Goal: Obtain resource: Obtain resource

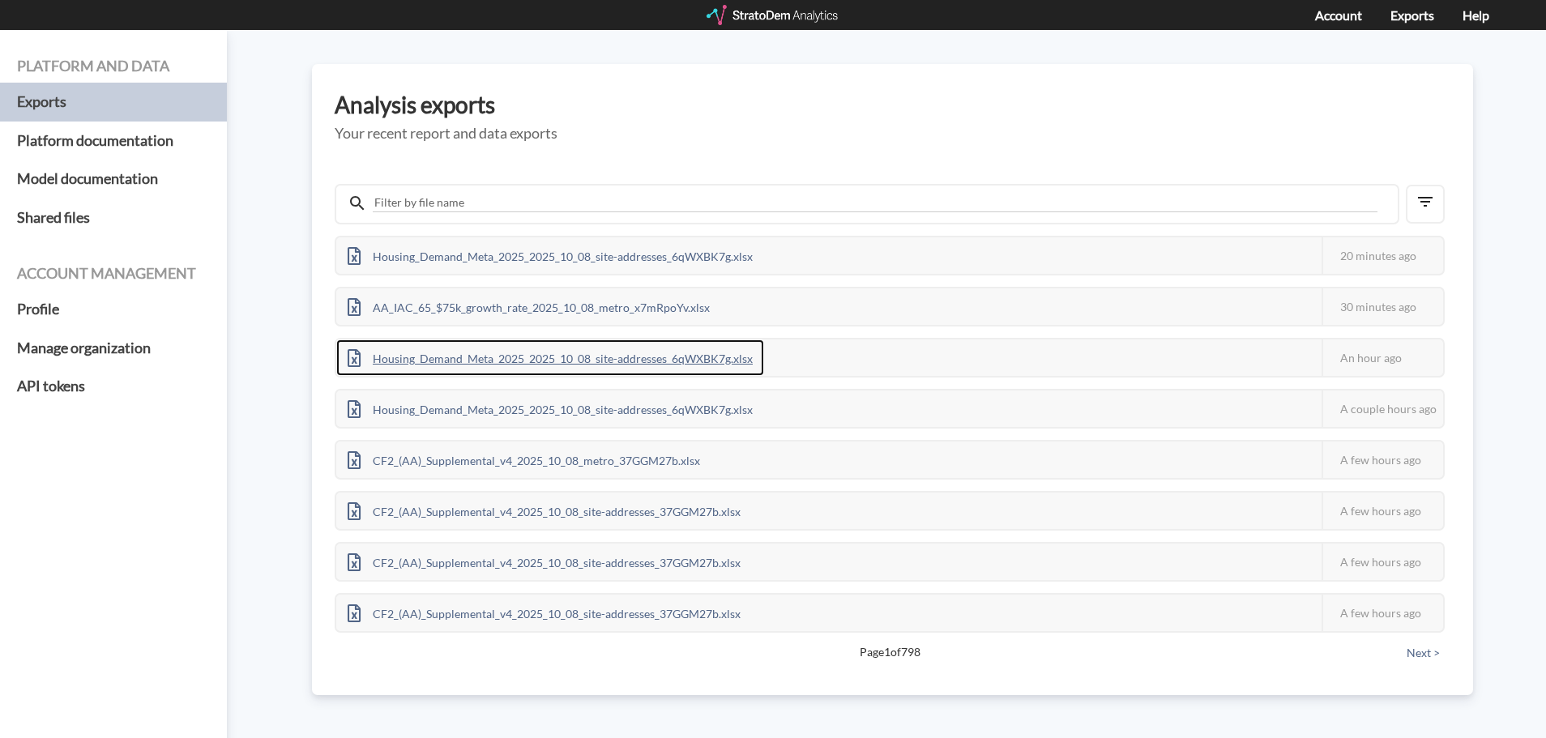
click at [521, 359] on div "Housing_Demand_Meta_2025_2025_10_08_site-addresses_6qWXBK7g.xlsx" at bounding box center [550, 357] width 428 height 36
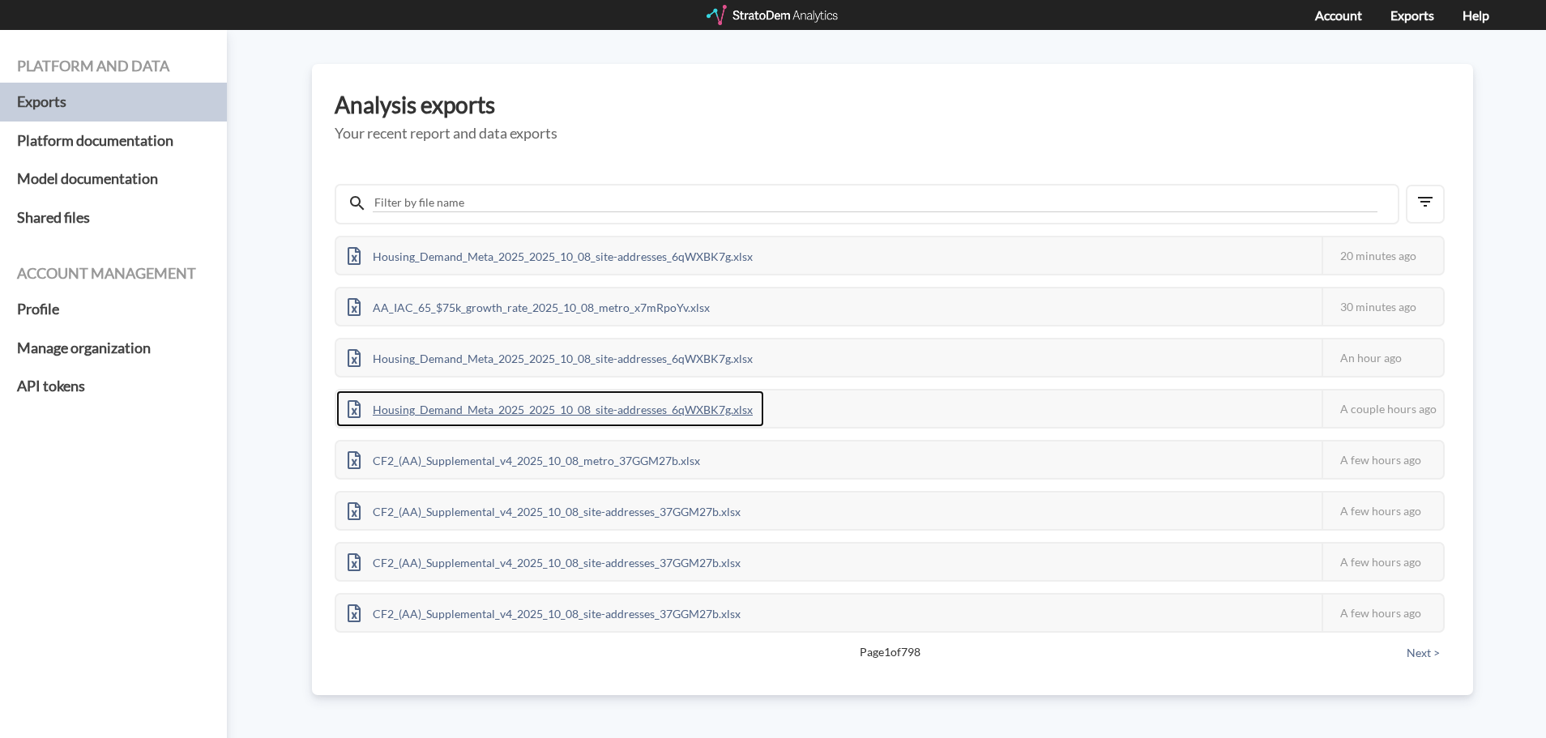
click at [560, 415] on div "Housing_Demand_Meta_2025_2025_10_08_site-addresses_6qWXBK7g.xlsx" at bounding box center [550, 408] width 428 height 36
click at [810, 15] on div at bounding box center [773, 15] width 134 height 20
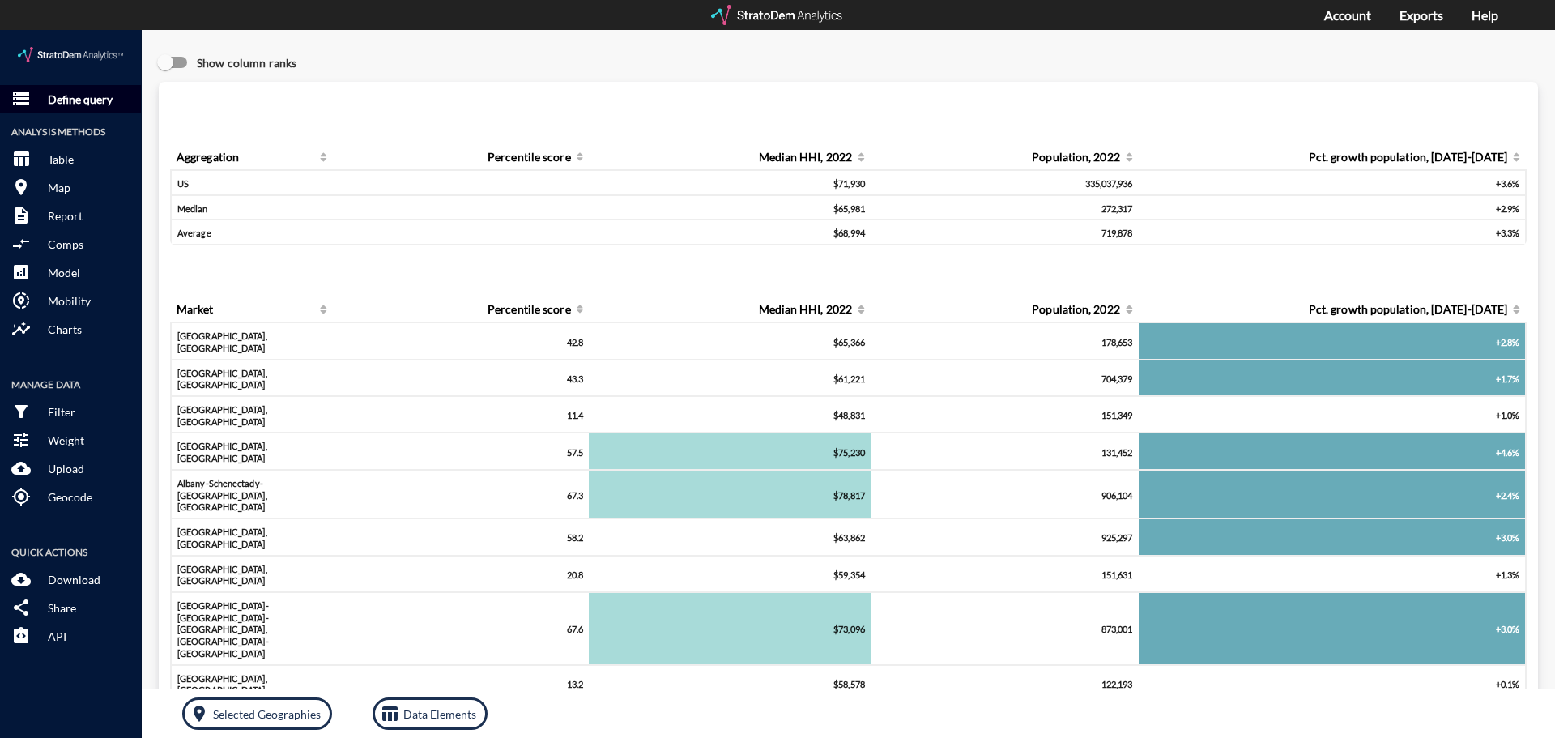
click button "storage Define query"
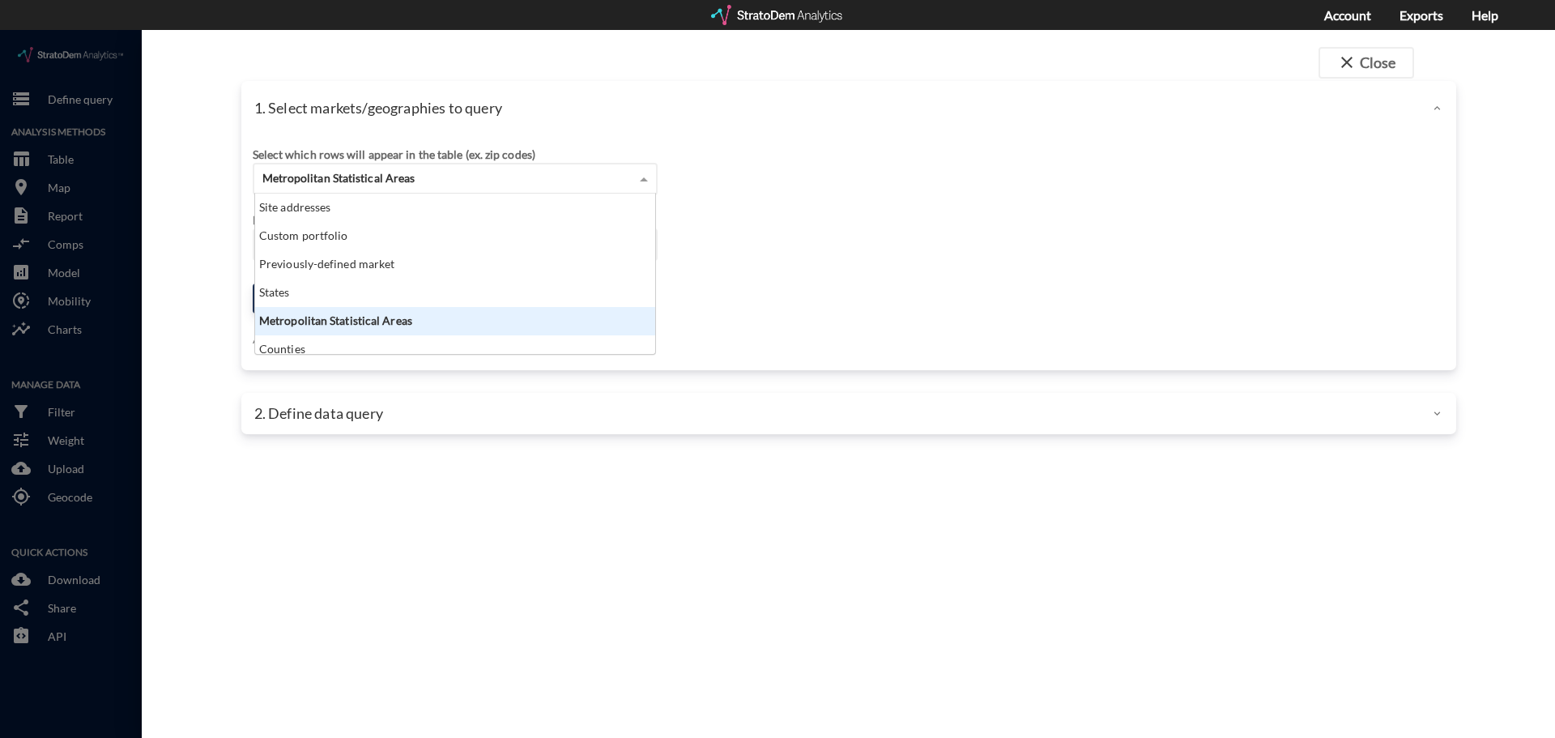
click span "Metropolitan Statistical Areas"
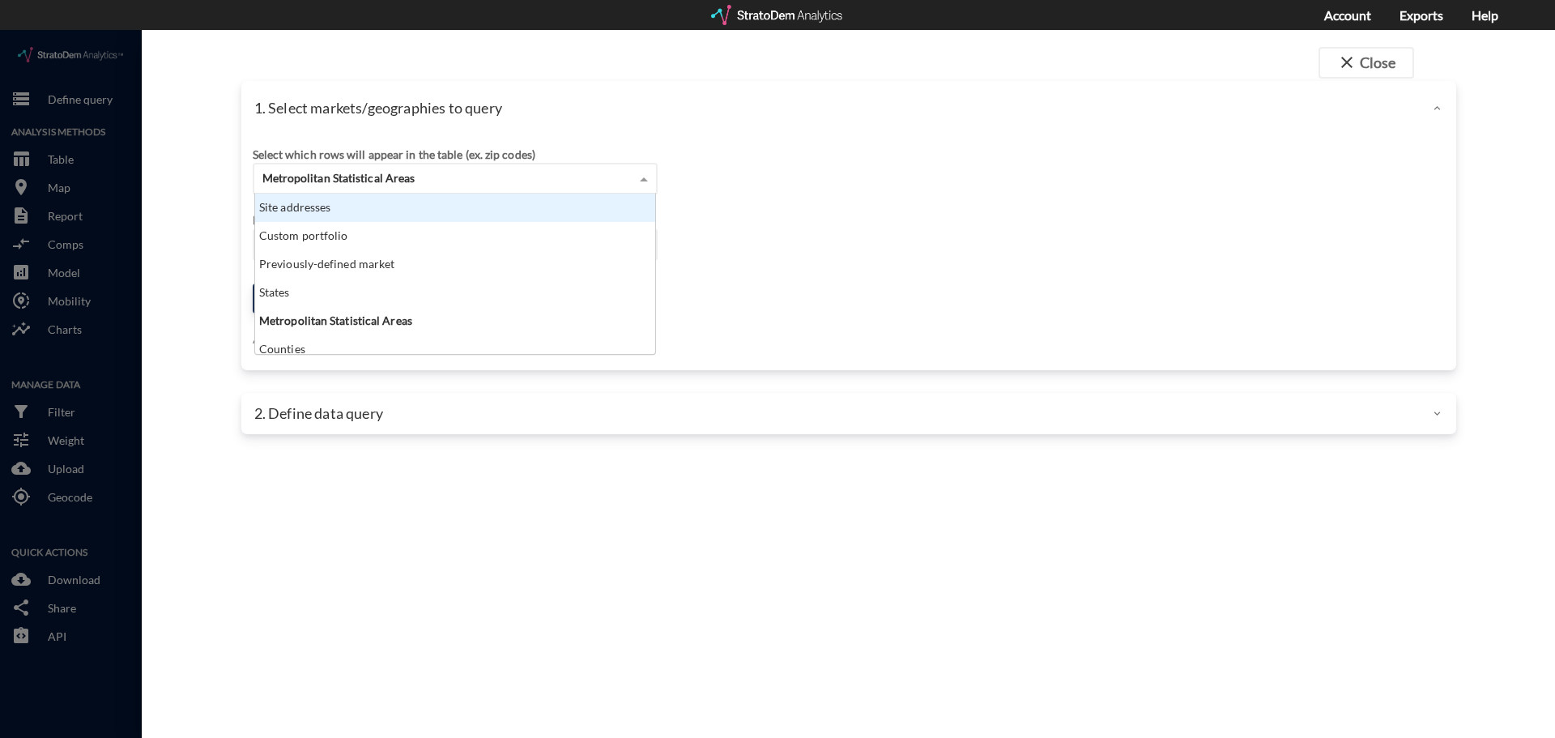
click div "Site addresses"
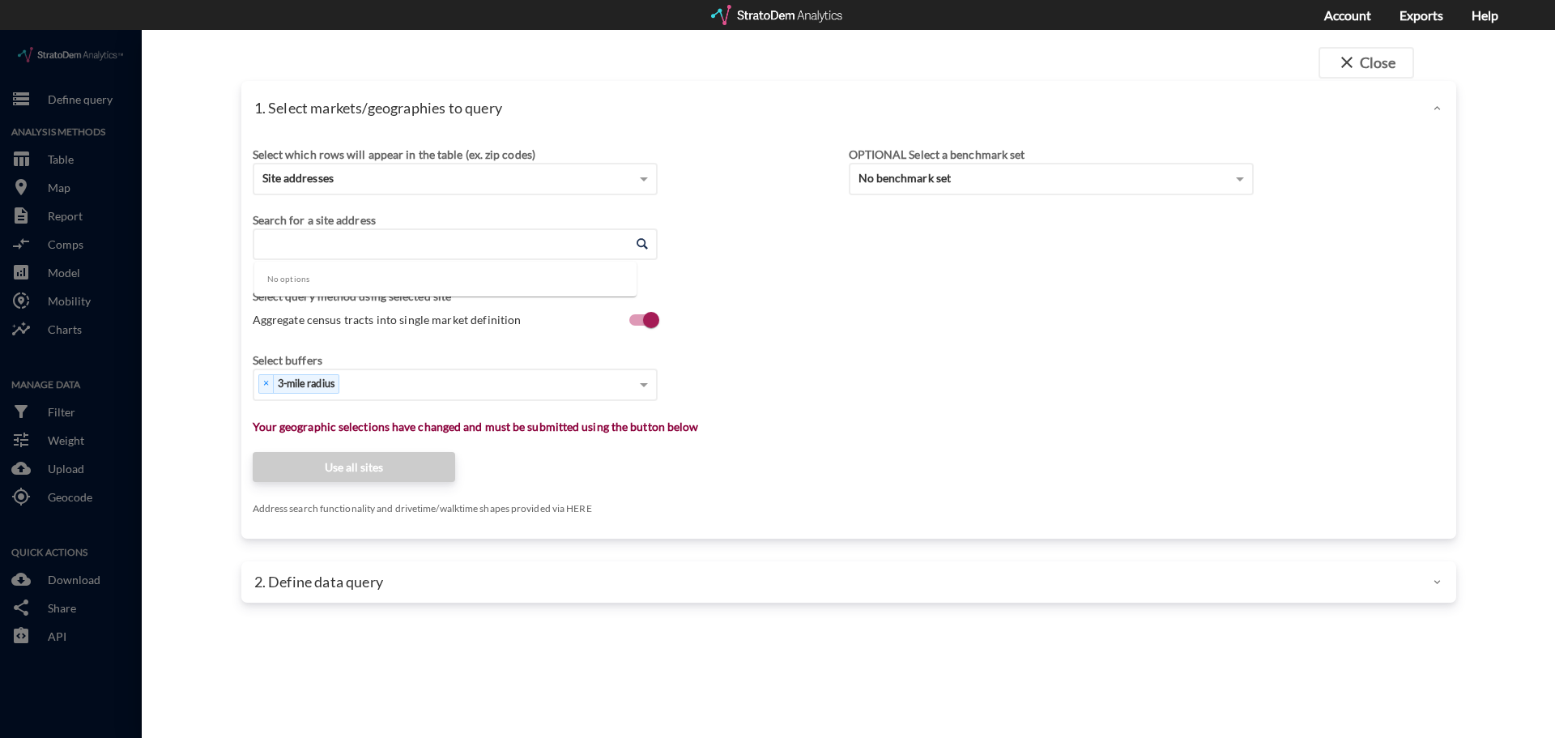
click input "Enter an address"
paste input "7880 W Maule Ave, Las Vegas, NV"
click li "7880 W Maule Ave, Las Vegas, Nevada"
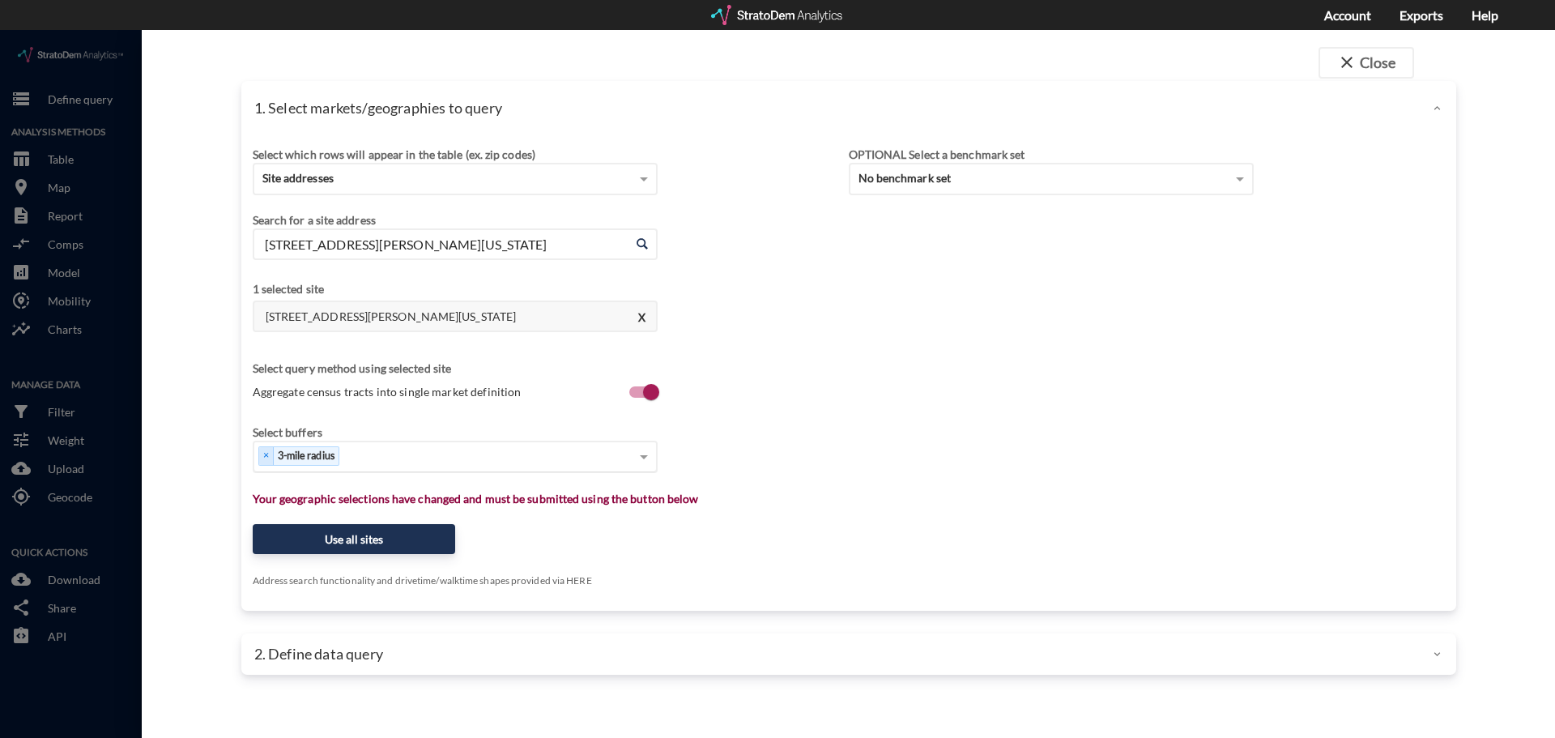
type input "7880 W Maule Ave, Las Vegas, Nevada"
type input "1"
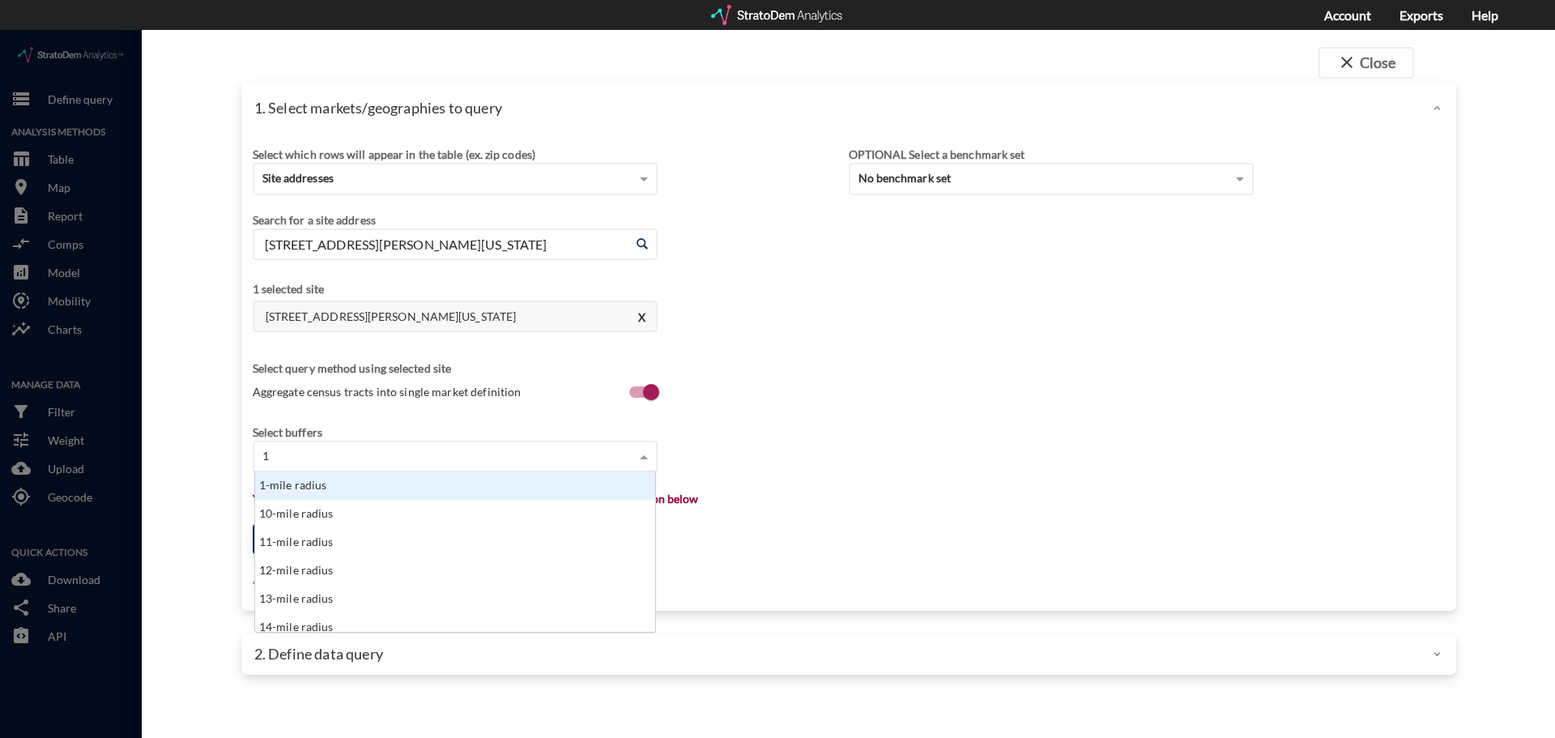
click div "1-mile radius"
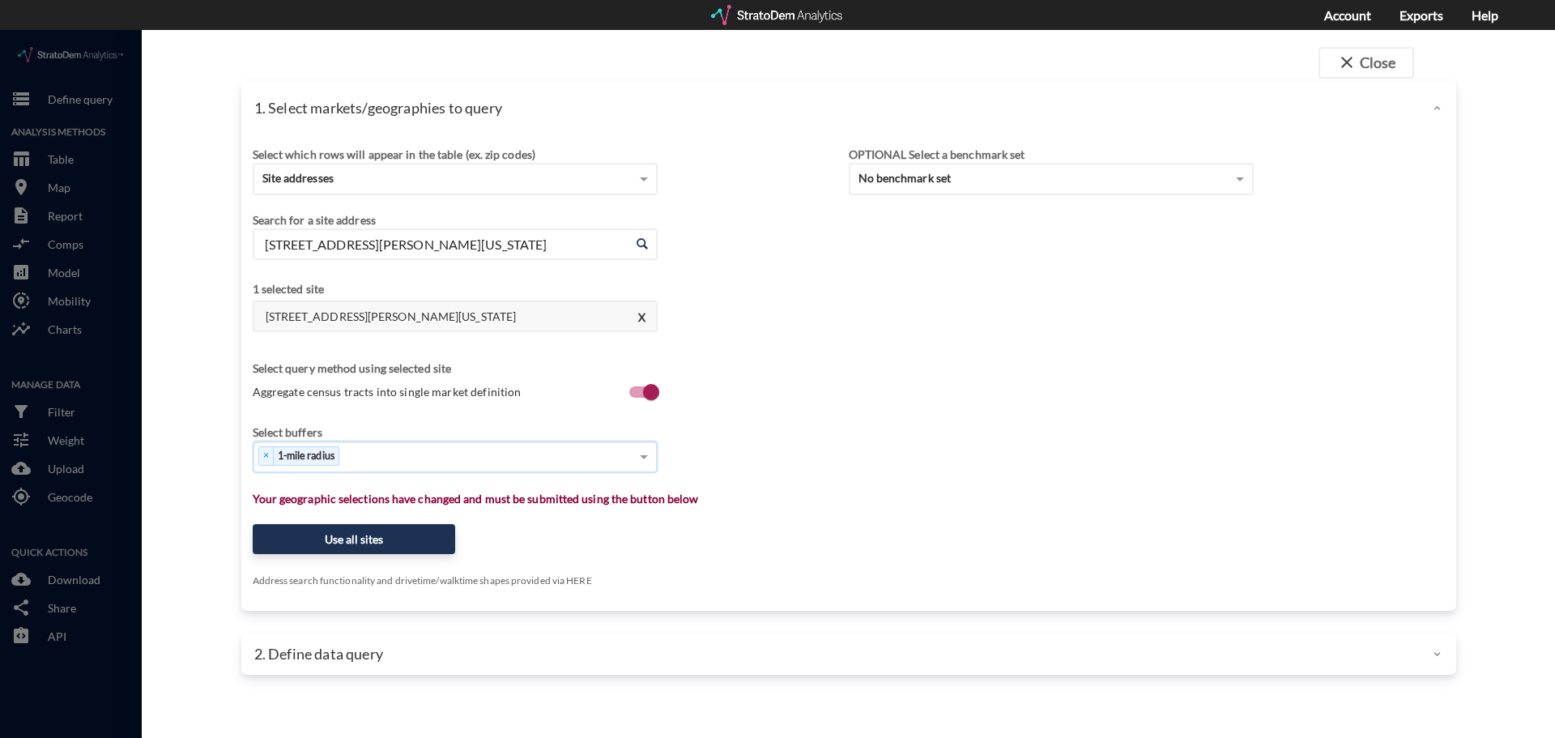
type input "3"
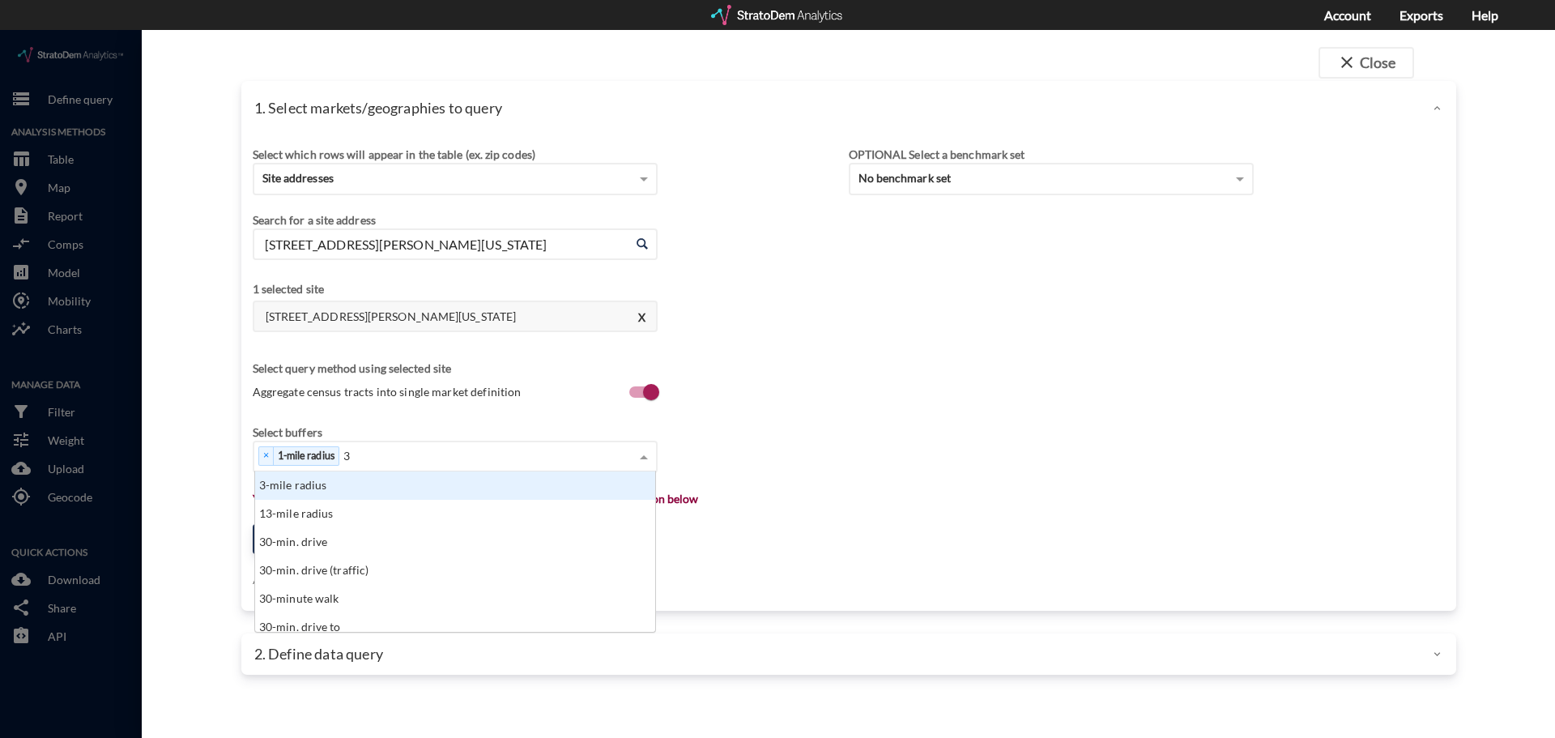
click div "3-mile radius"
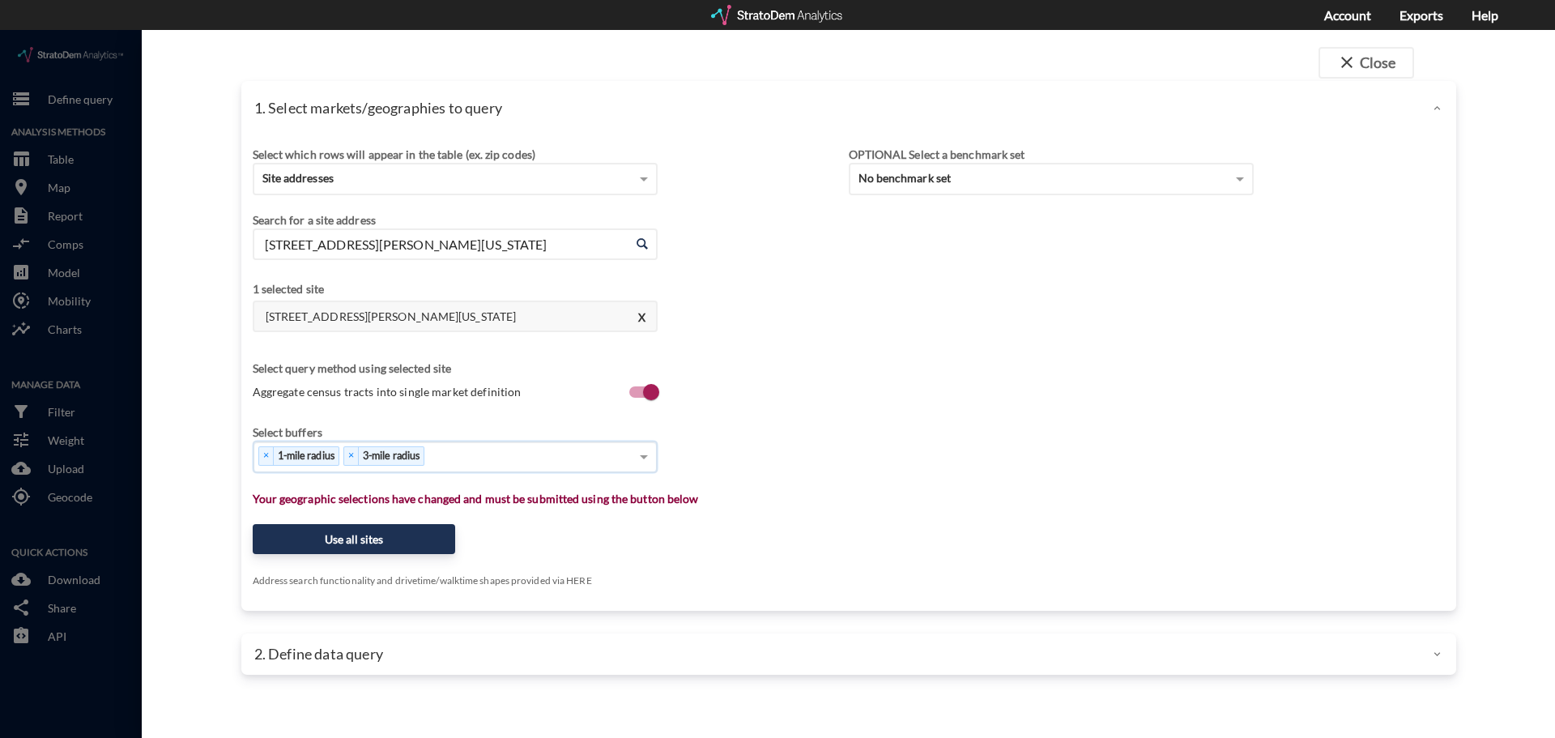
type input "5"
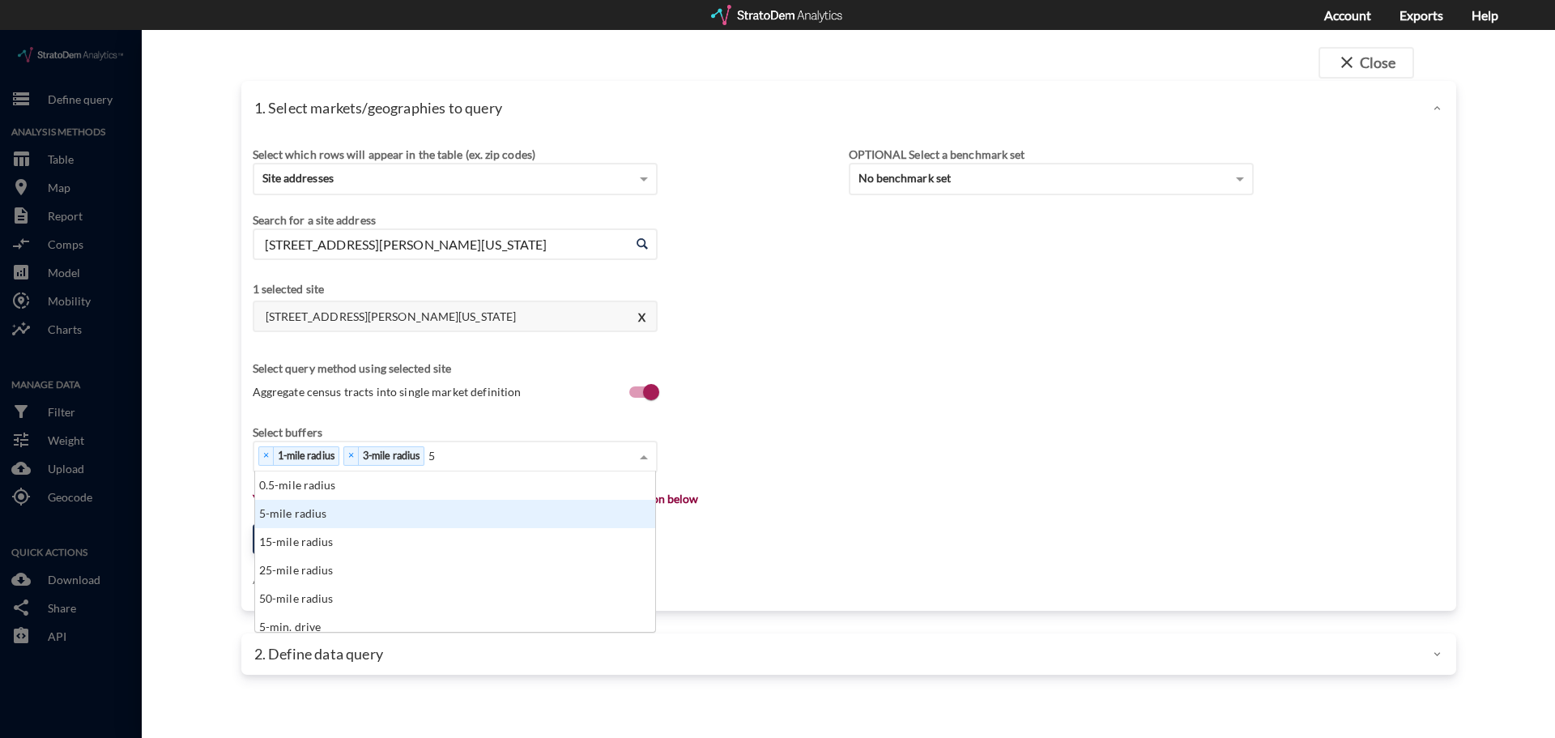
click div "5-mile radius"
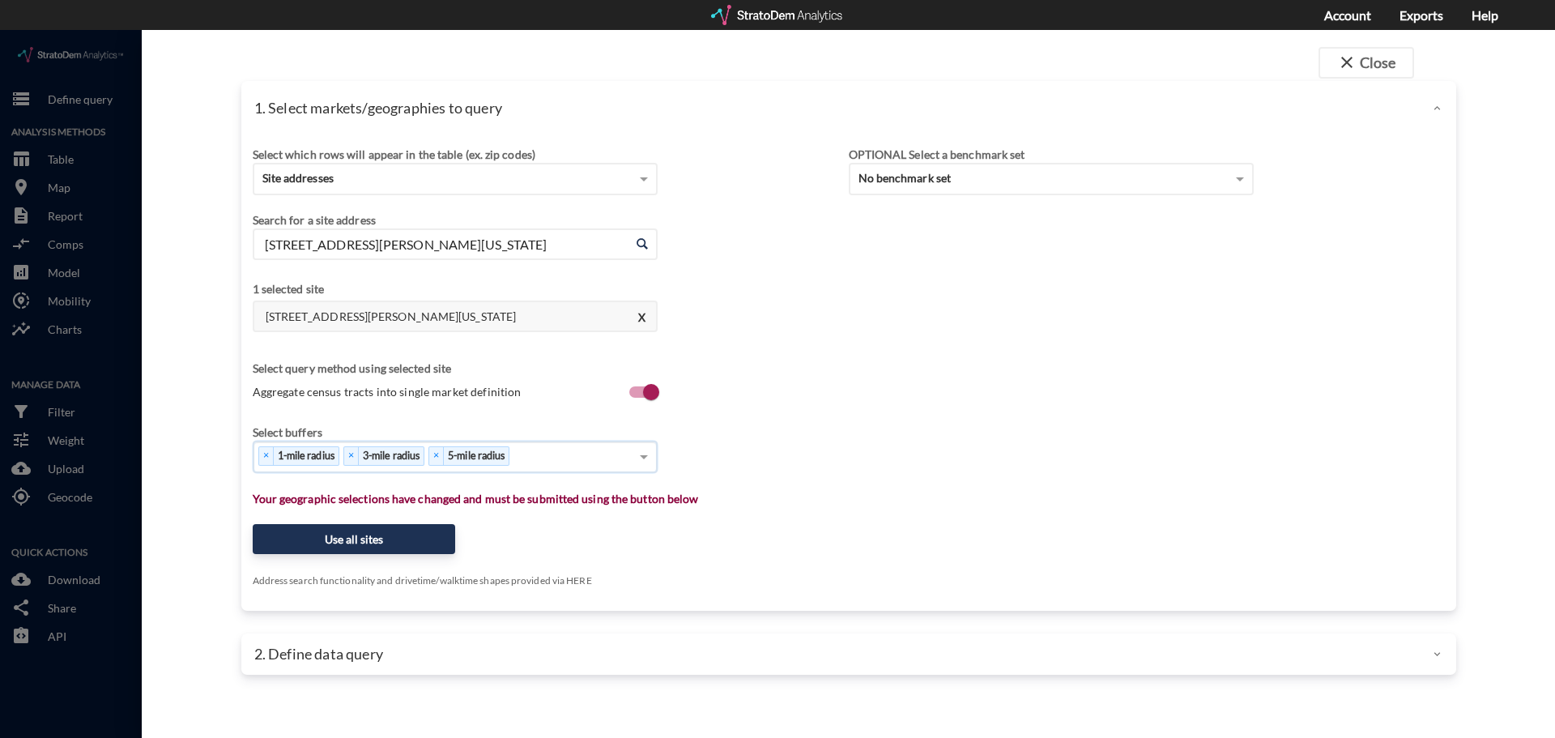
type input "1"
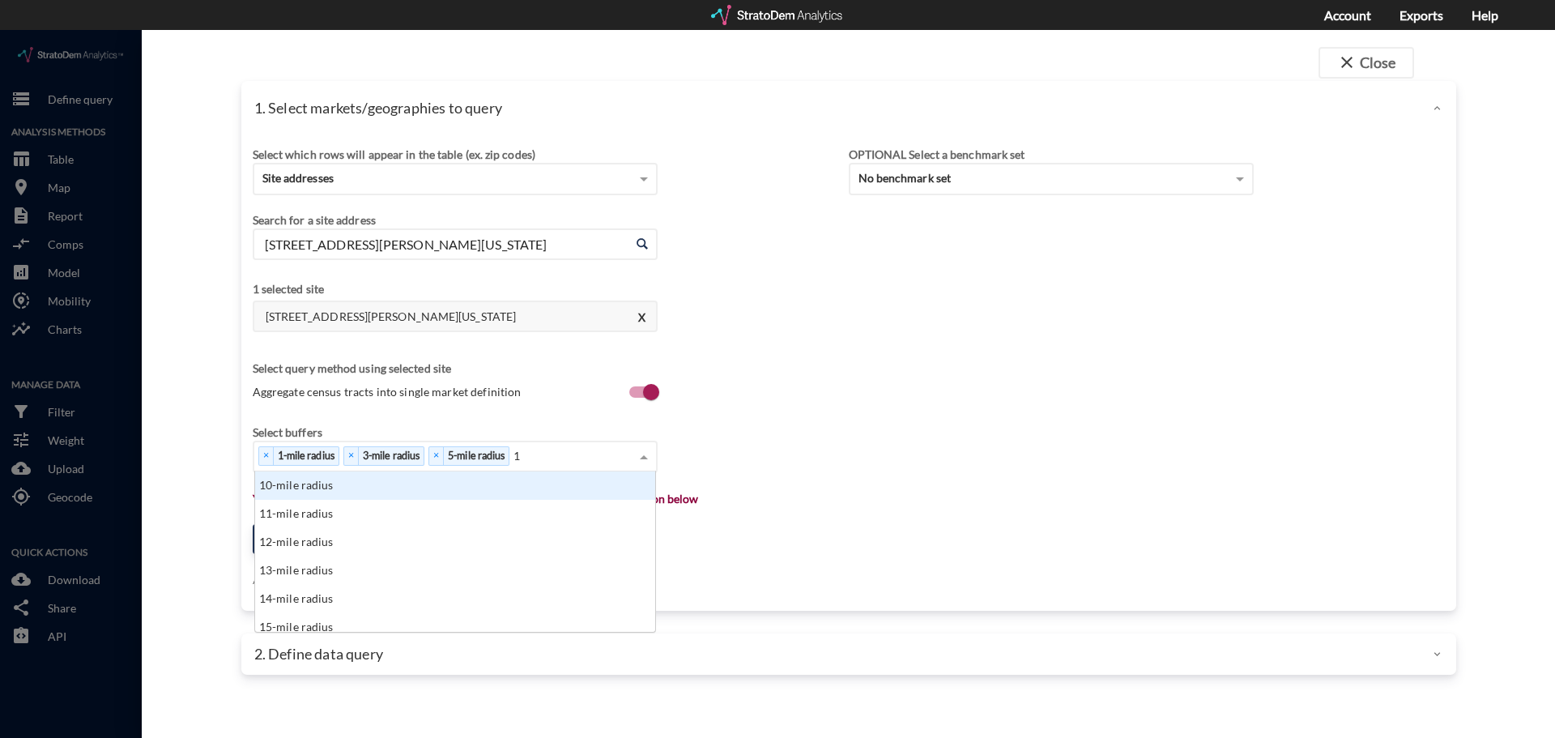
click div "10-mile radius"
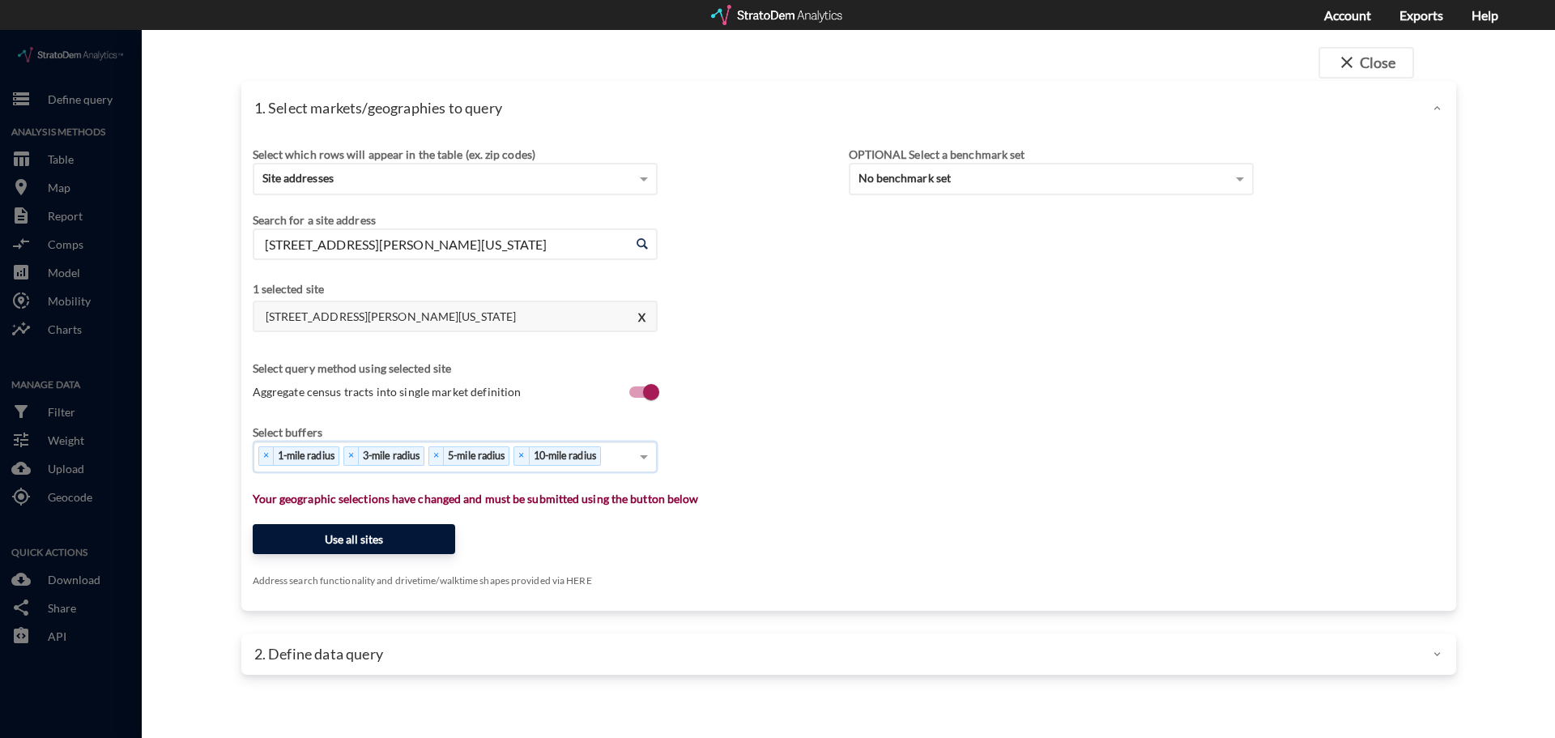
click button "Use all sites"
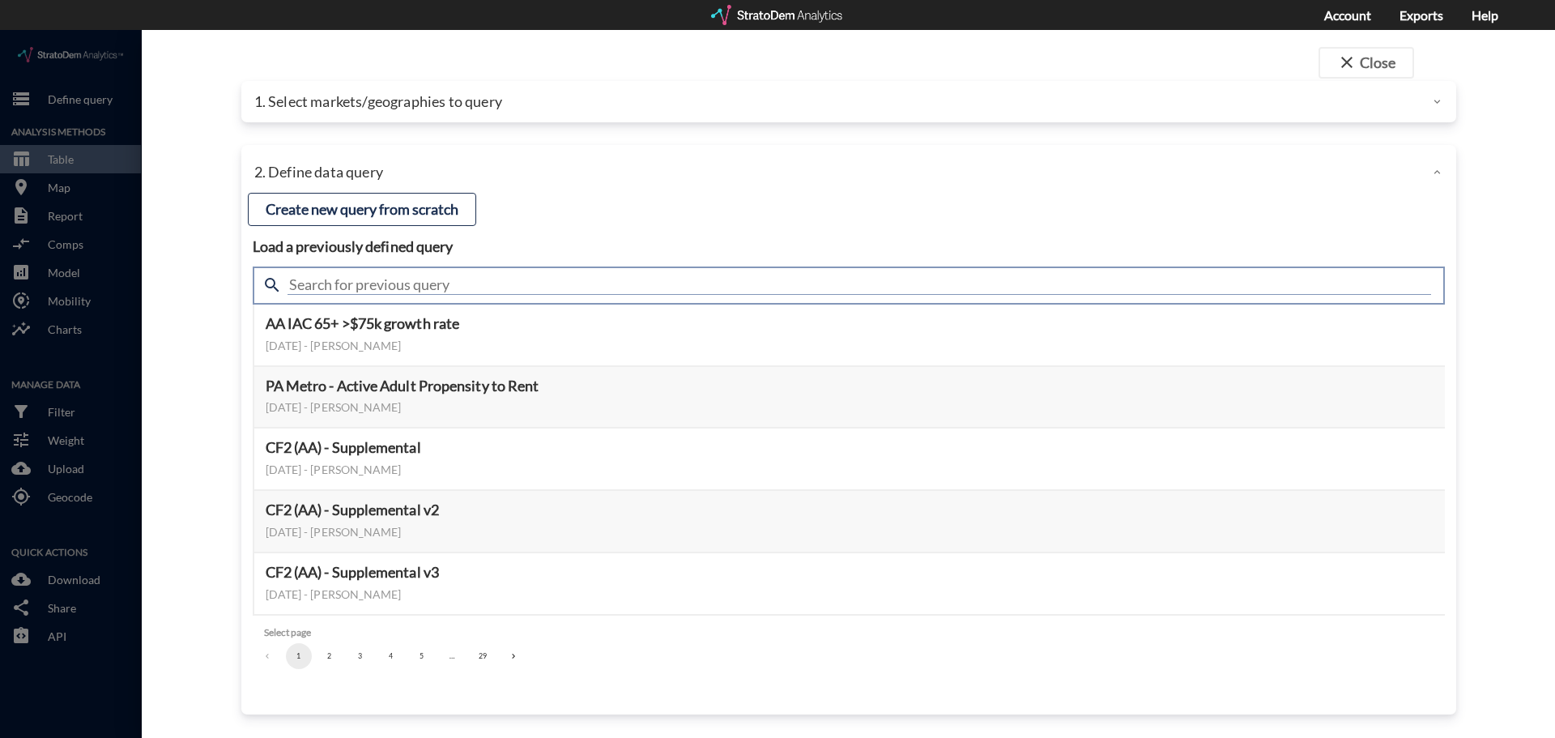
drag, startPoint x: 425, startPoint y: 262, endPoint x: 447, endPoint y: 253, distance: 23.6
click input "text"
type input "housing"
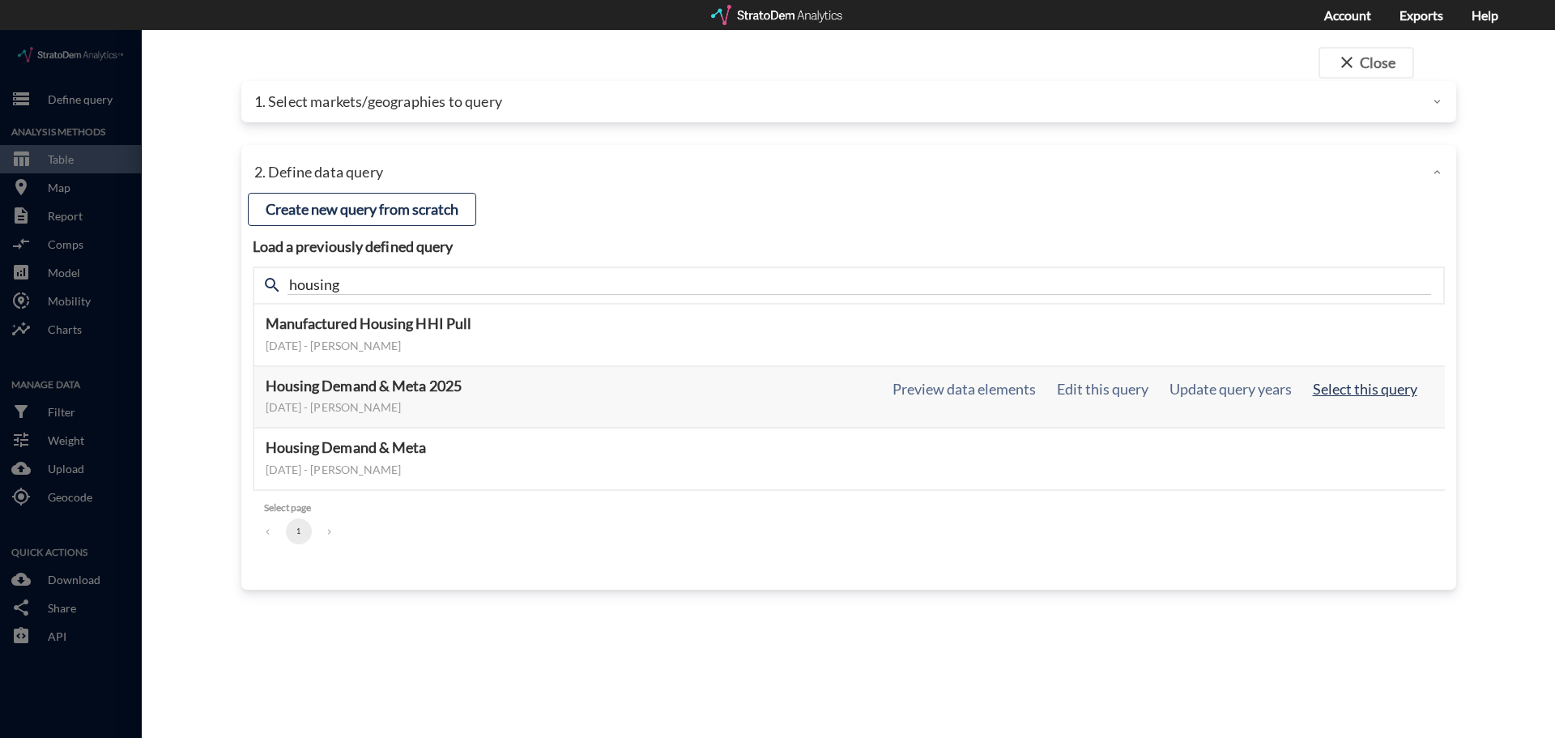
click button "Select this query"
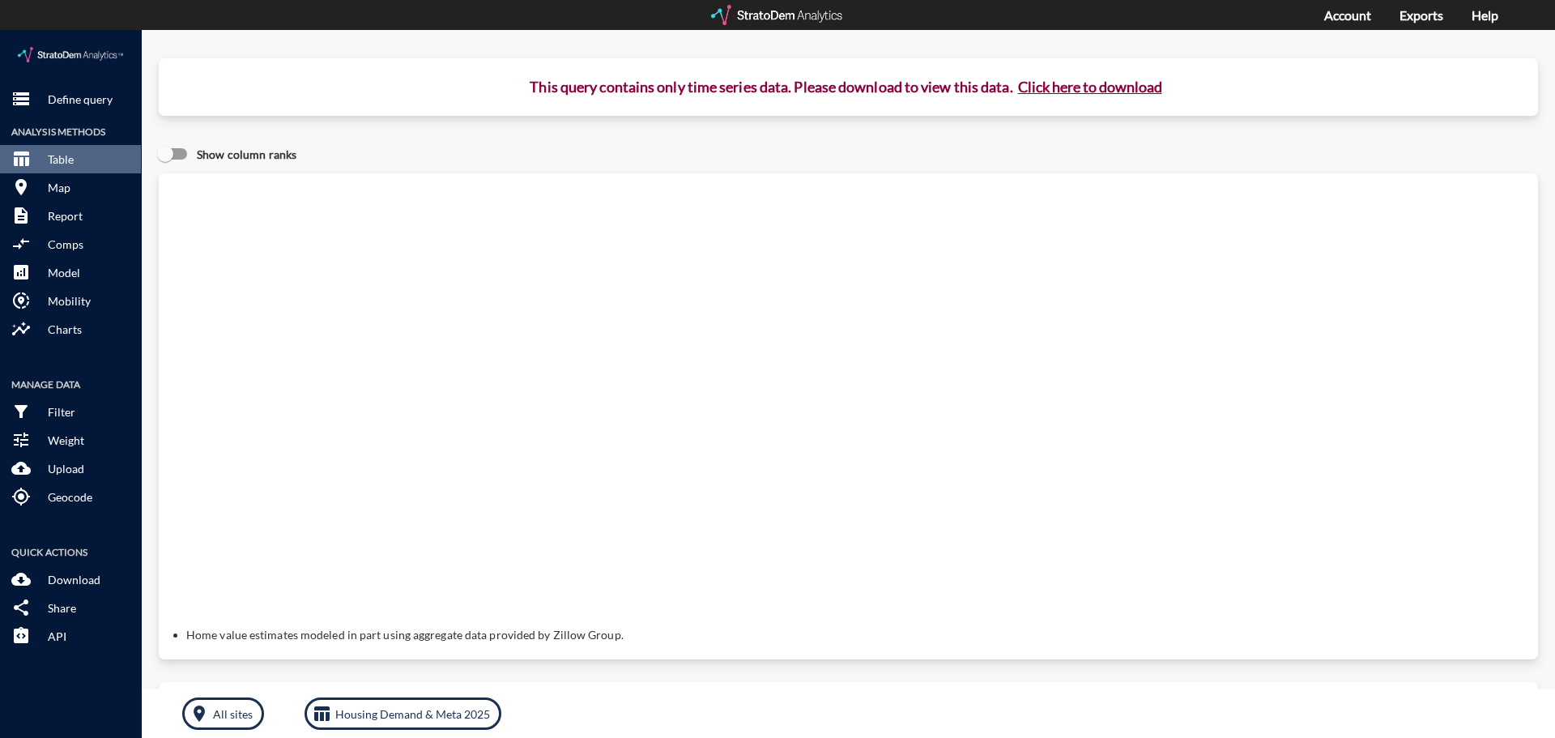
click button "Click here to download"
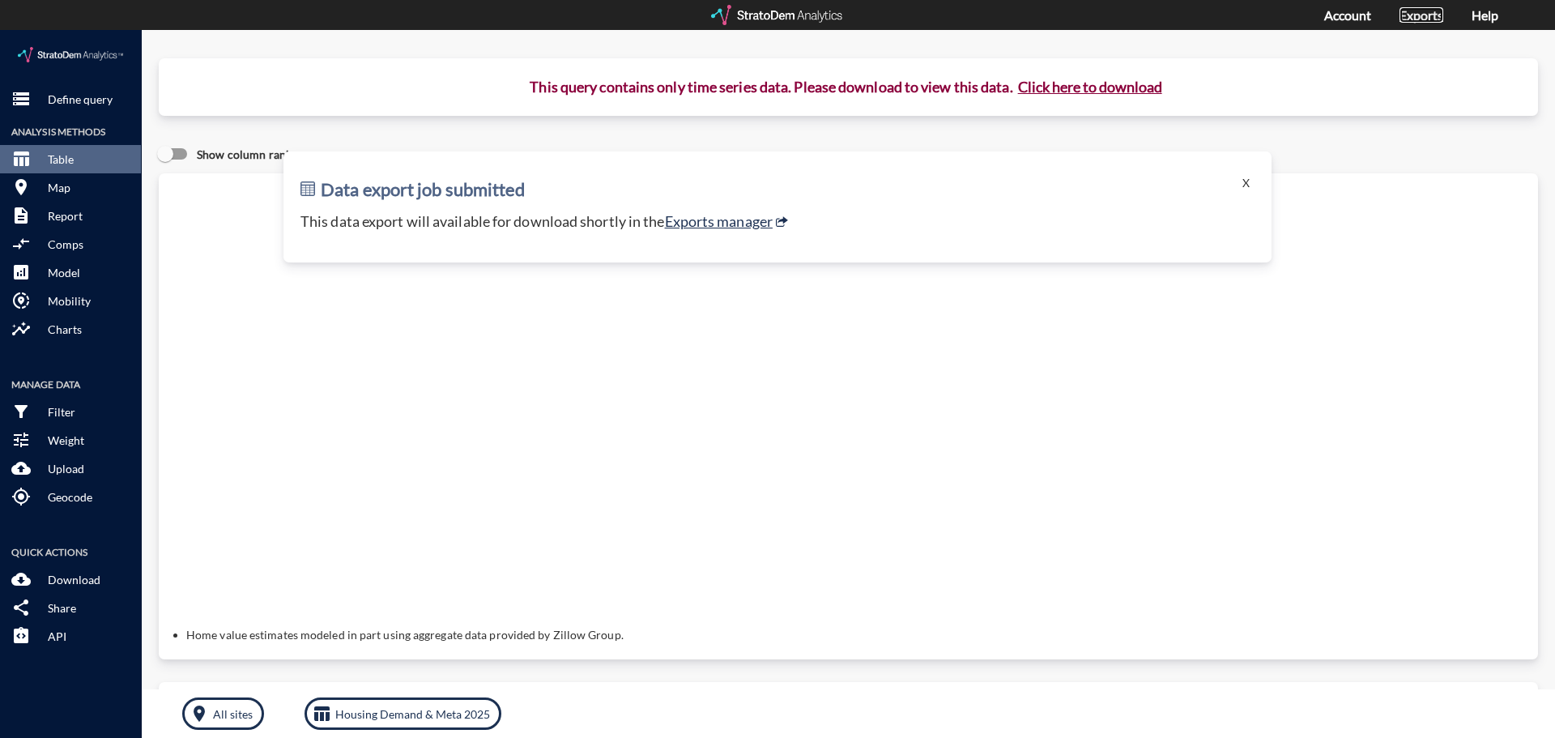
click at [1438, 17] on link "Exports" at bounding box center [1422, 14] width 44 height 15
click button "Click here to download"
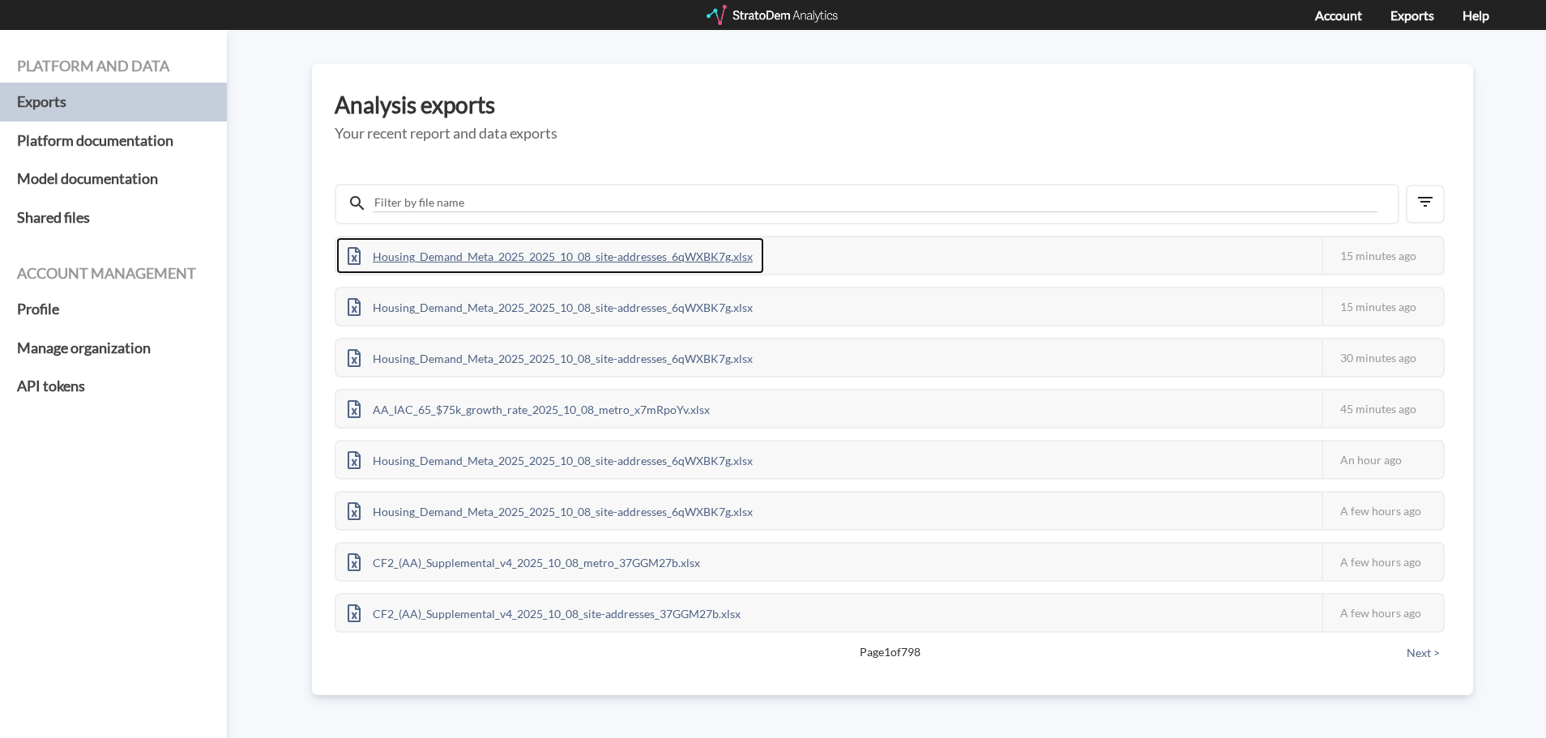
click at [481, 245] on div "Housing_Demand_Meta_2025_2025_10_08_site-addresses_6qWXBK7g.xlsx" at bounding box center [550, 255] width 428 height 36
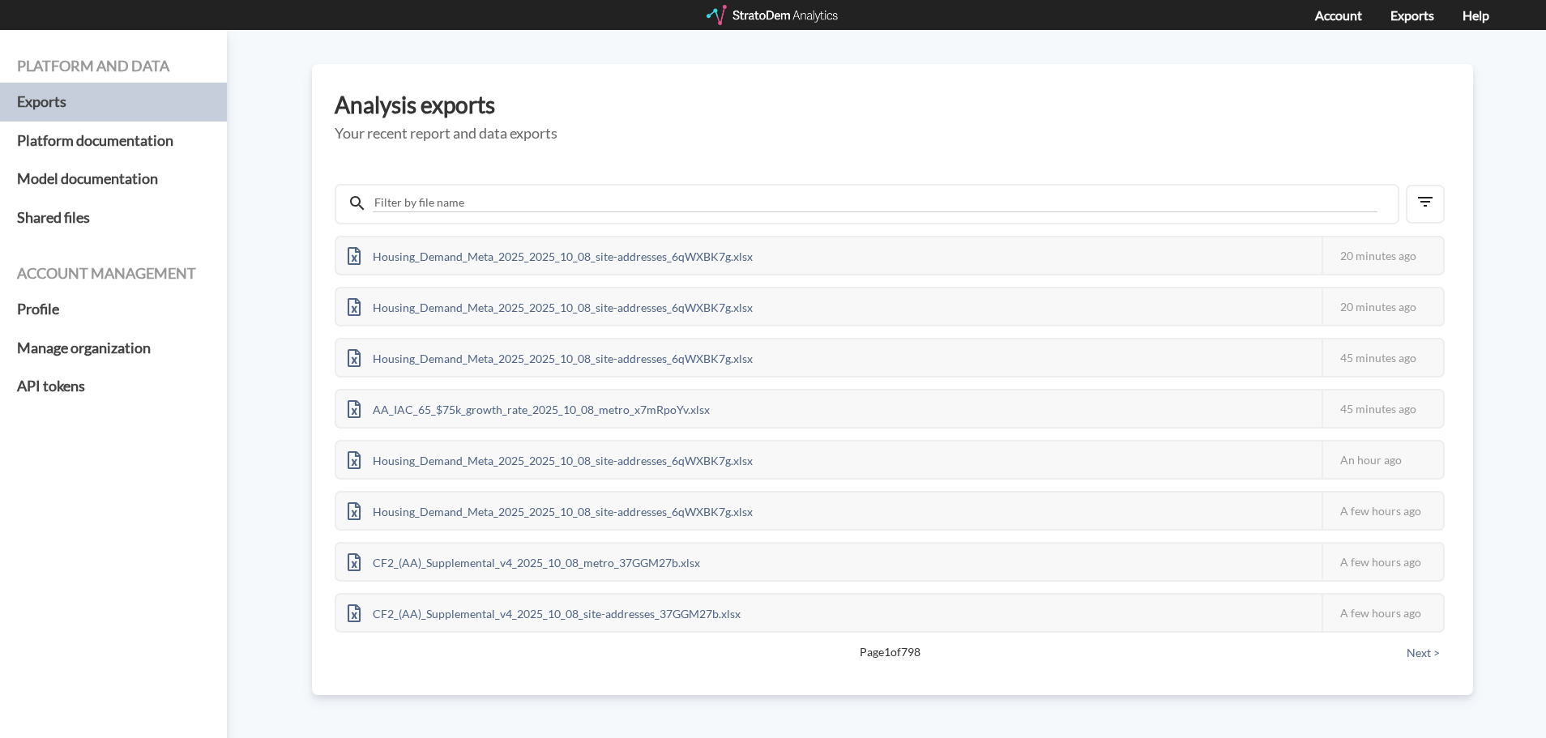
drag, startPoint x: 698, startPoint y: 79, endPoint x: 674, endPoint y: 17, distance: 66.2
click at [698, 79] on div "Analysis exports Your recent report and data exports Housing_Demand_Meta_2025_2…" at bounding box center [892, 379] width 1161 height 631
